Goal: Feedback & Contribution: Submit feedback/report problem

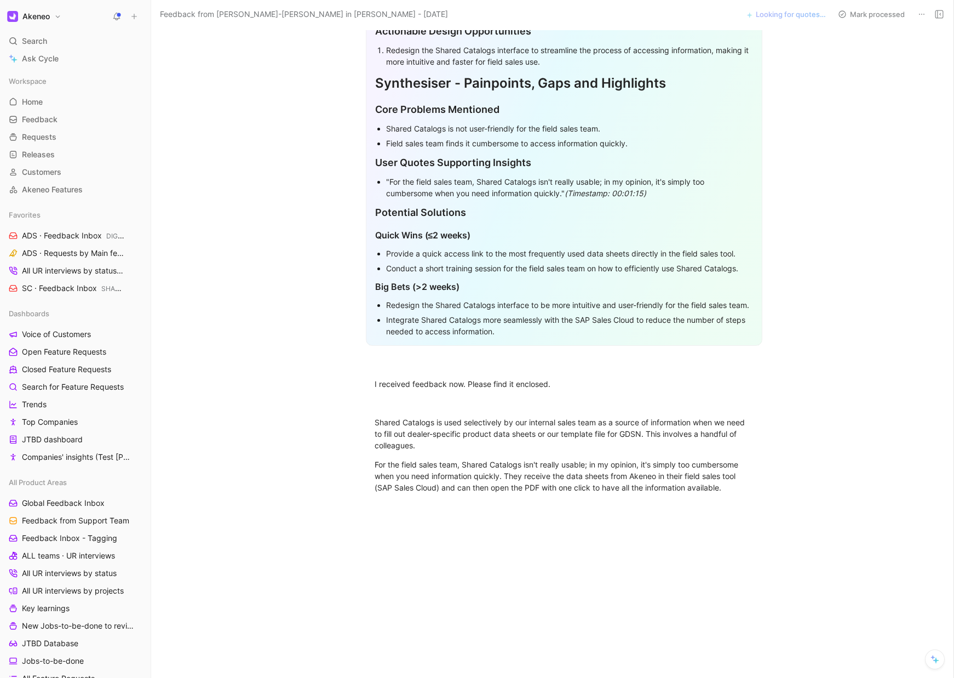
scroll to position [373, 0]
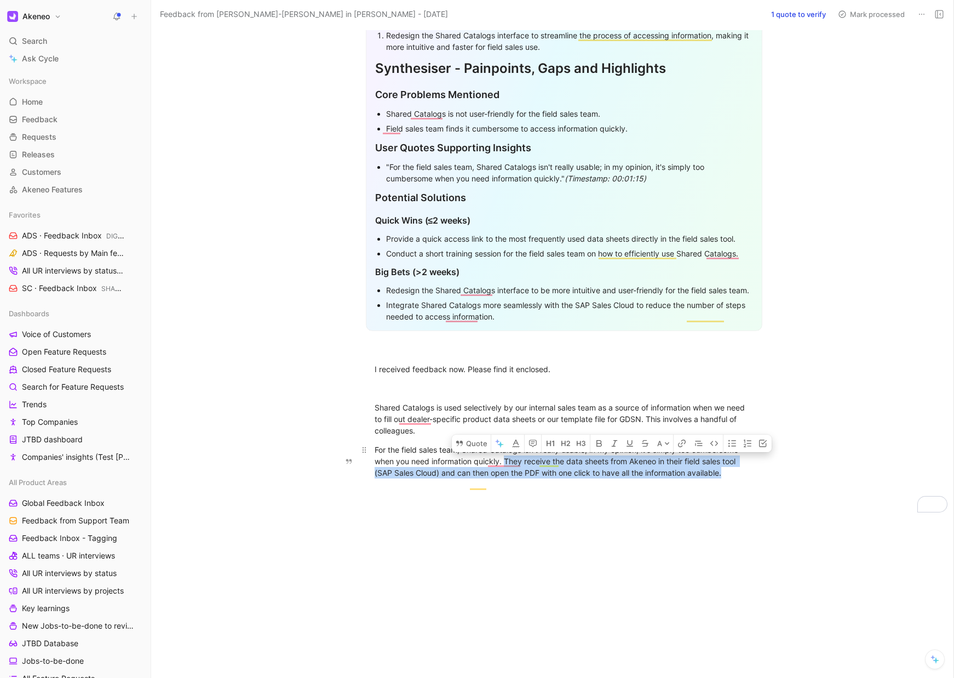
drag, startPoint x: 501, startPoint y: 456, endPoint x: 724, endPoint y: 470, distance: 223.4
click at [724, 470] on div "For the field sales team, Shared Catalogs isn't really usable; in my opinion, i…" at bounding box center [564, 461] width 379 height 35
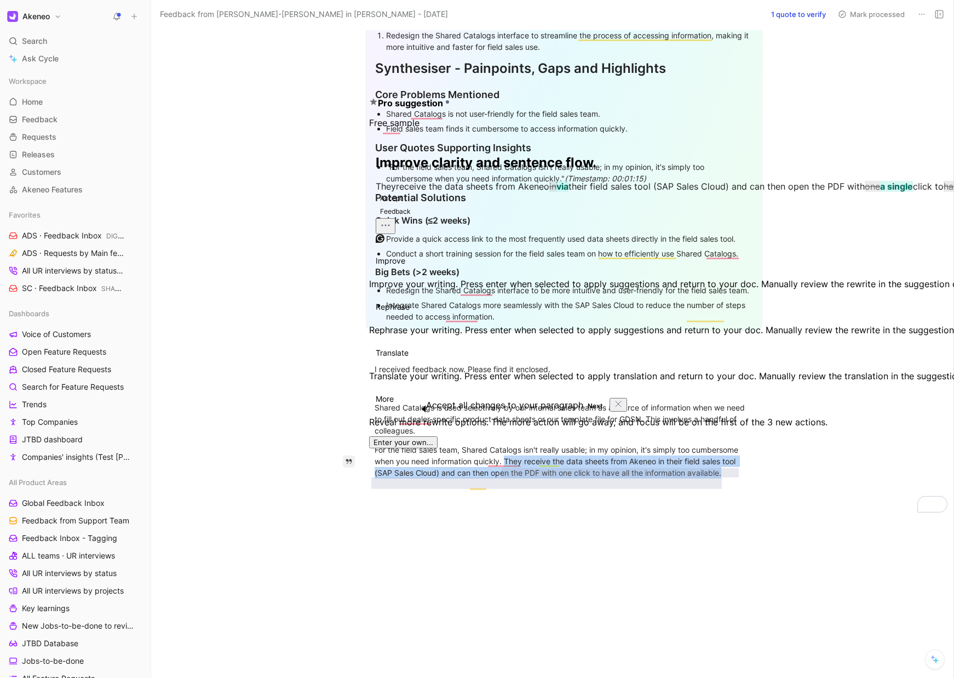
click at [350, 458] on icon "button" at bounding box center [349, 462] width 8 height 8
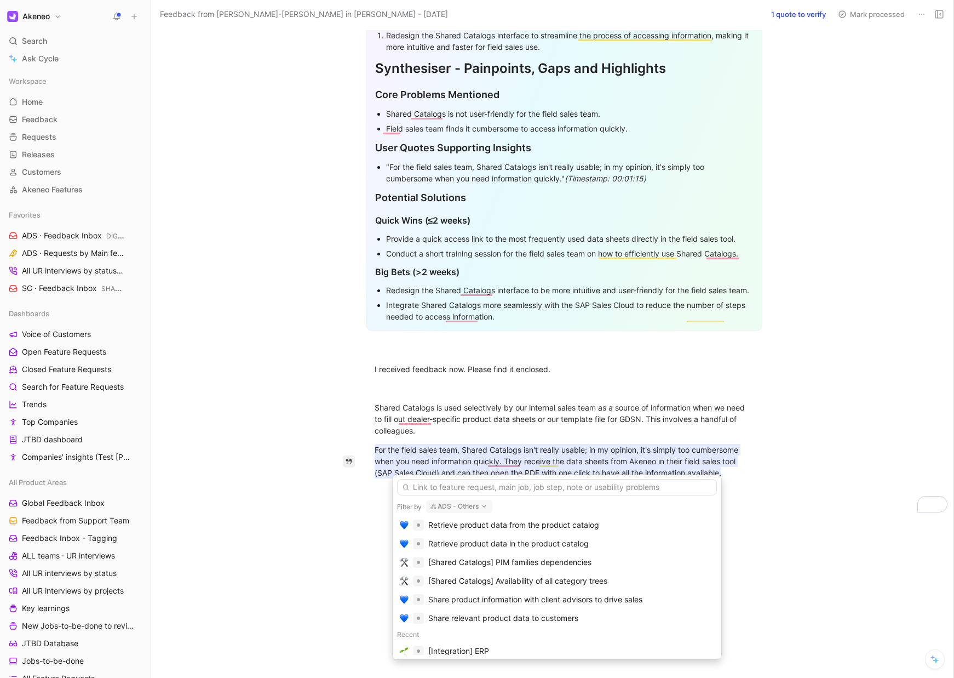
scroll to position [111, 0]
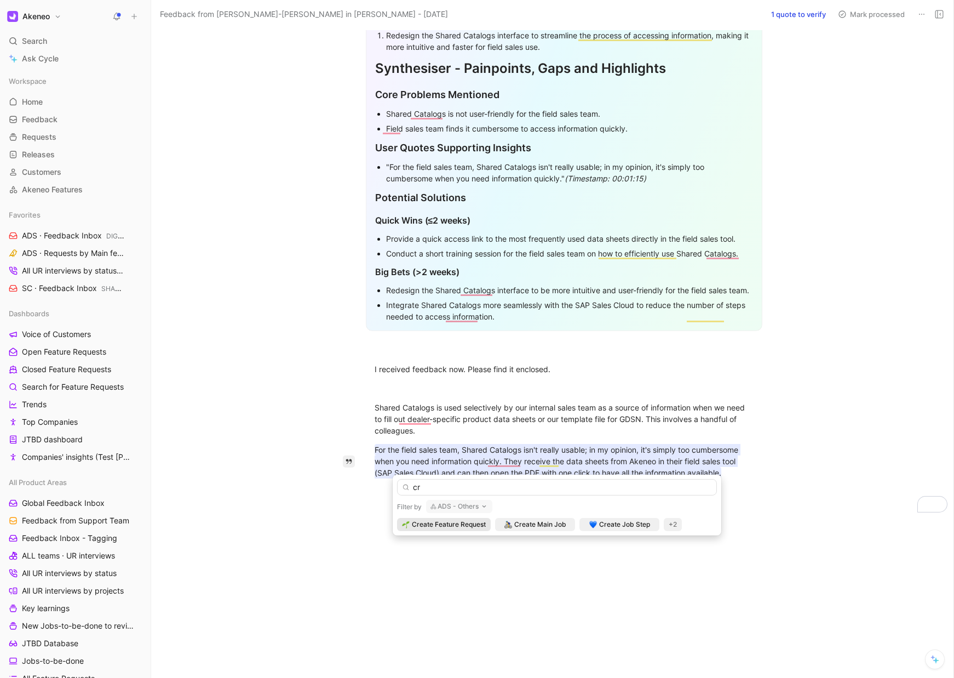
type input "crm"
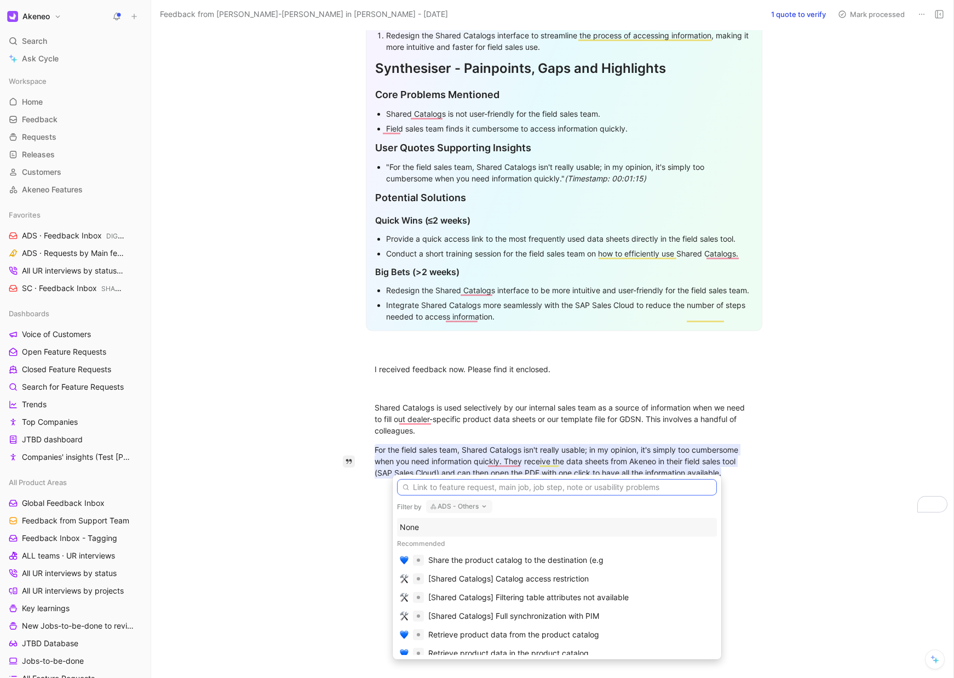
paste input "[Integration] ERP"
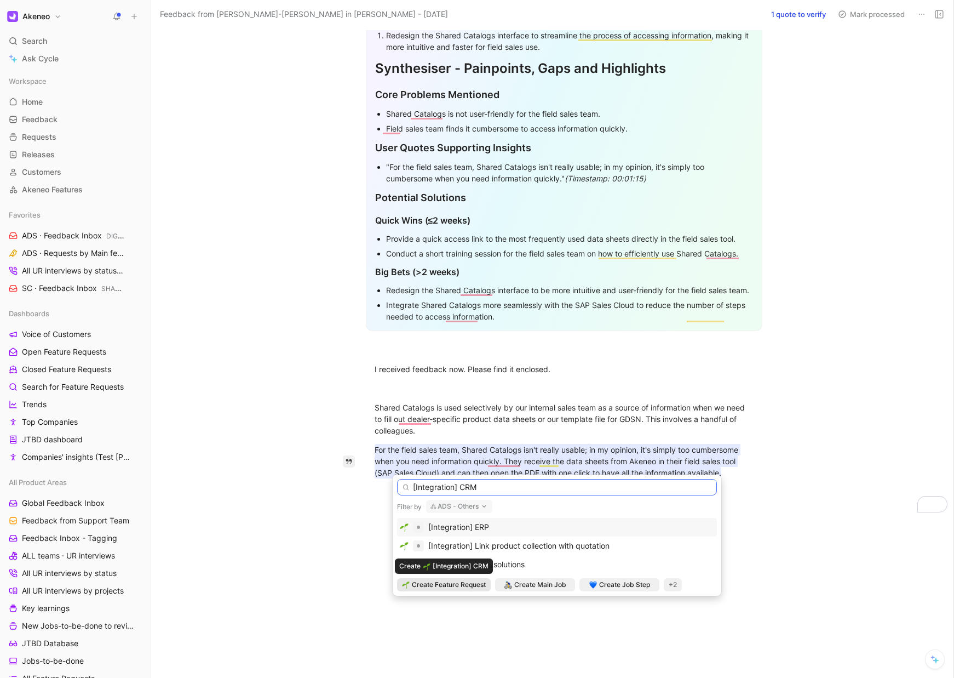
type input "[Integration] CRM"
click at [444, 588] on span "Create Feature Request" at bounding box center [449, 584] width 74 height 11
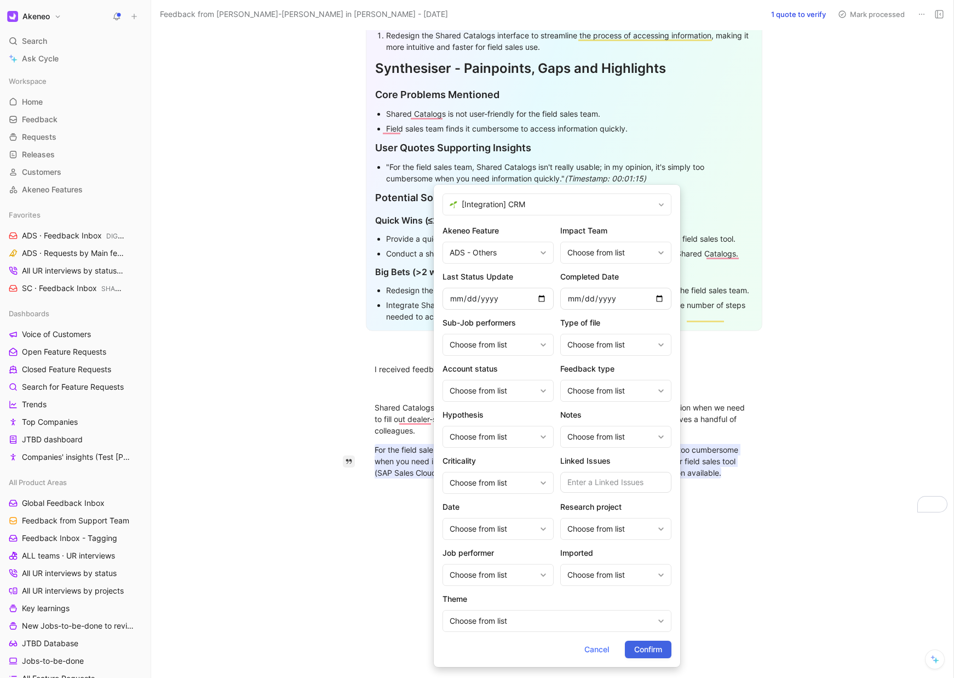
click at [657, 647] on span "Confirm" at bounding box center [648, 649] width 28 height 13
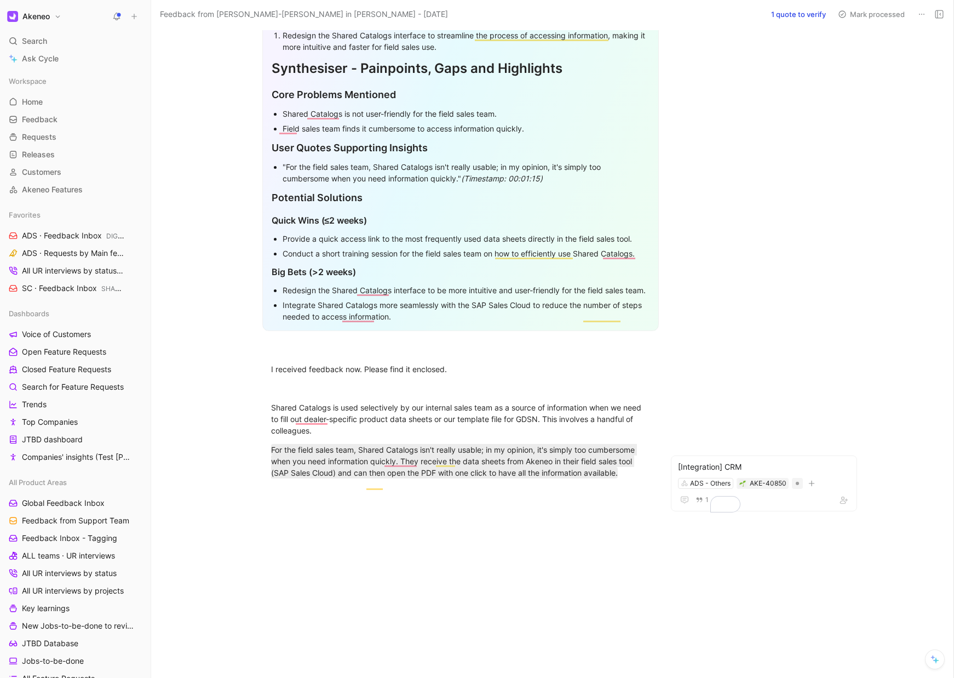
click at [513, 619] on div at bounding box center [460, 611] width 573 height 203
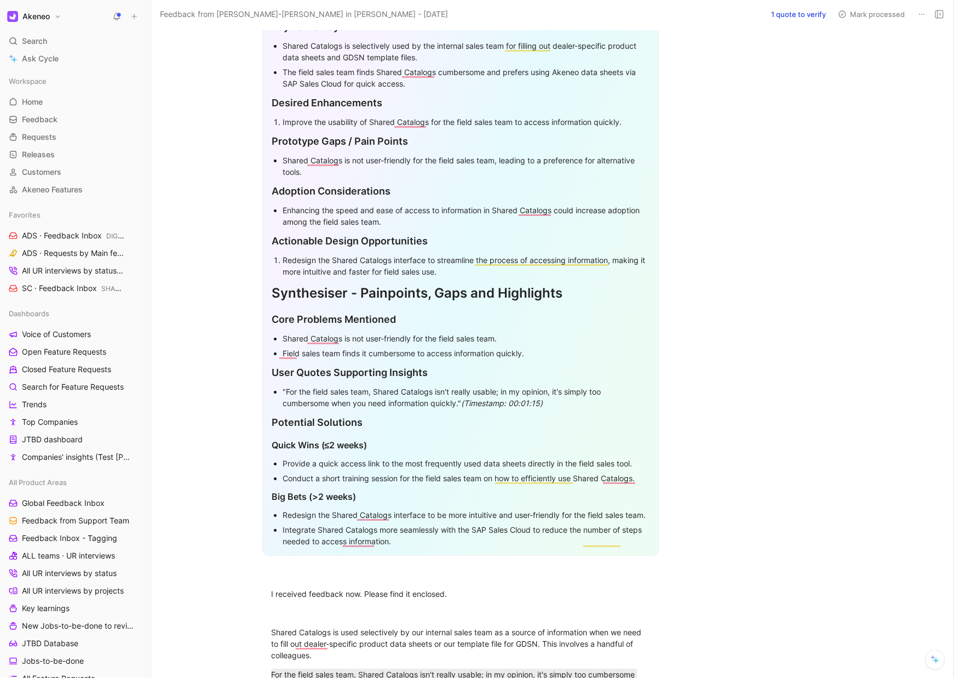
scroll to position [0, 0]
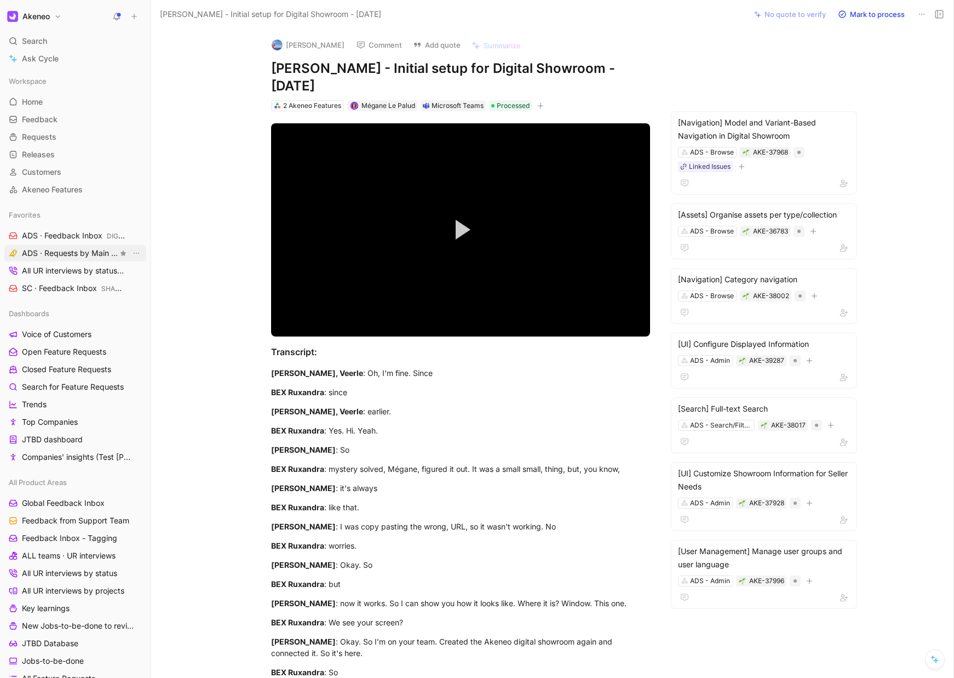
click at [50, 248] on span "ADS · Requests by Main feature DIGITAL SHOWROOM" at bounding box center [70, 254] width 96 height 12
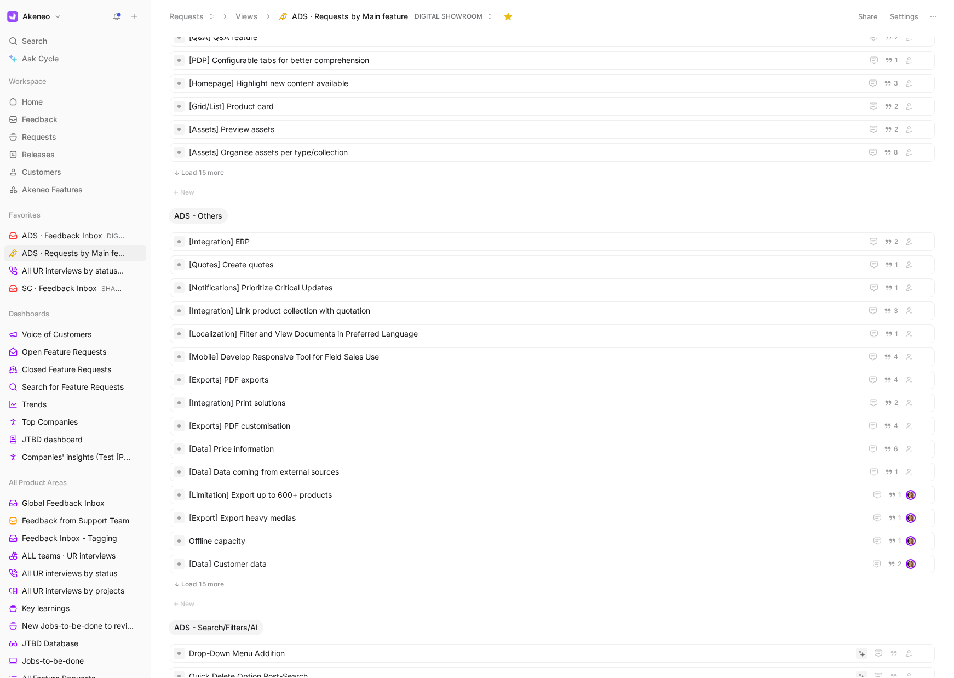
scroll to position [403, 0]
click at [229, 241] on span "[Integration] ERP" at bounding box center [524, 239] width 670 height 13
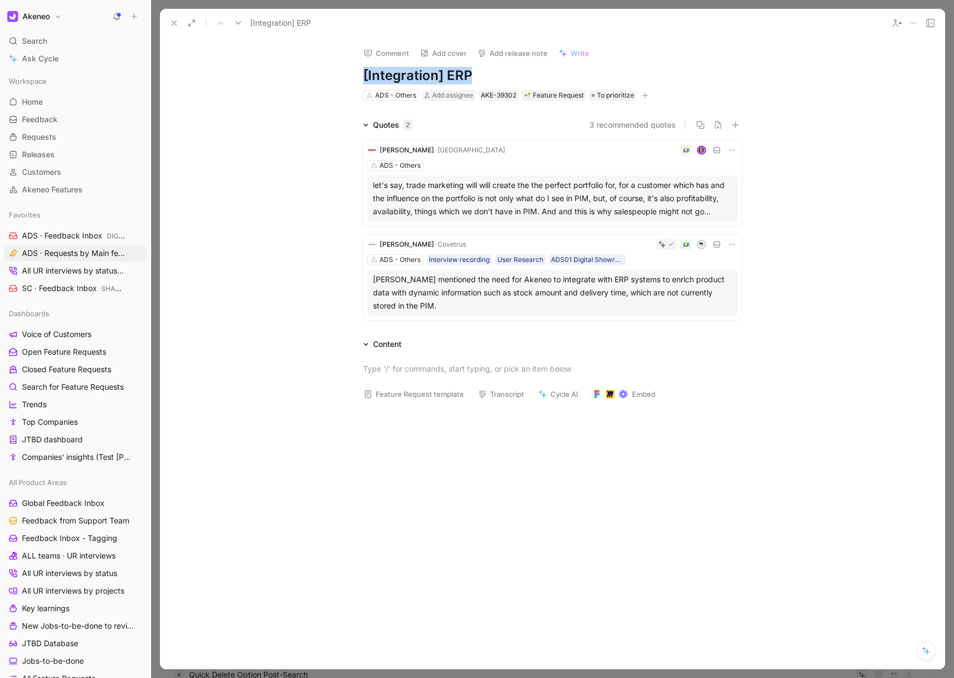
drag, startPoint x: 381, startPoint y: 76, endPoint x: 483, endPoint y: 76, distance: 102.5
click at [483, 76] on h1 "[Integration] ERP" at bounding box center [552, 76] width 379 height 18
